Goal: Task Accomplishment & Management: Manage account settings

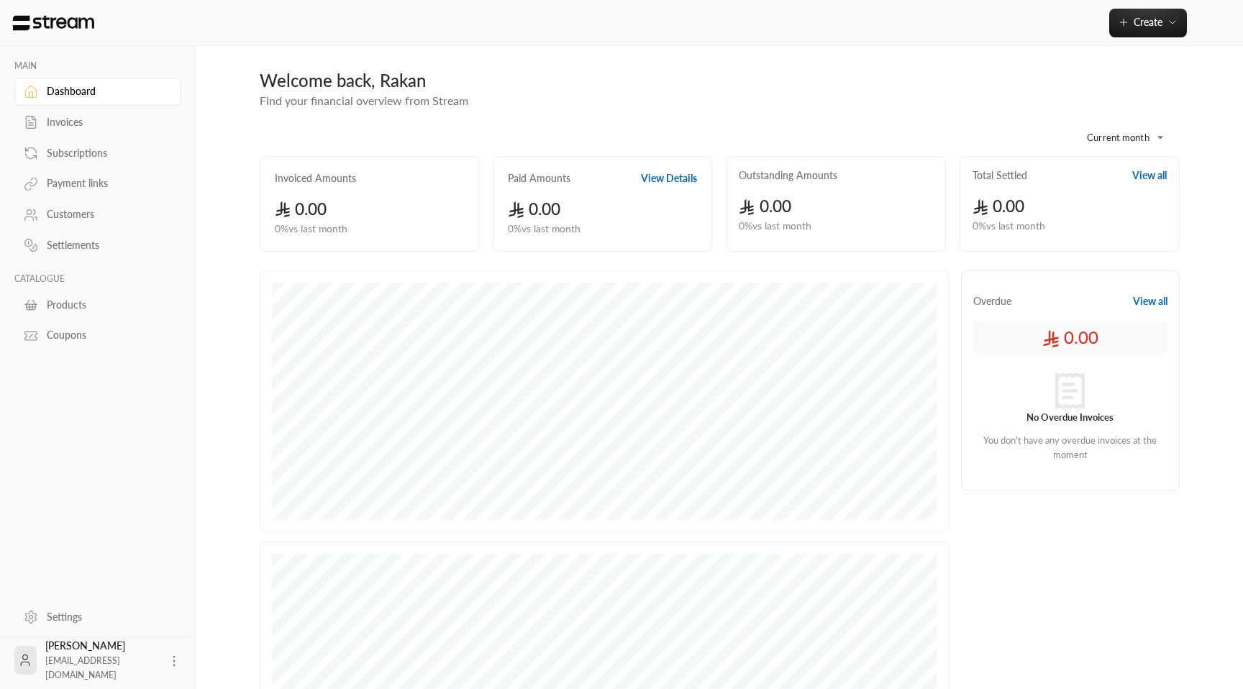
click at [56, 209] on div "Customers" at bounding box center [105, 214] width 117 height 14
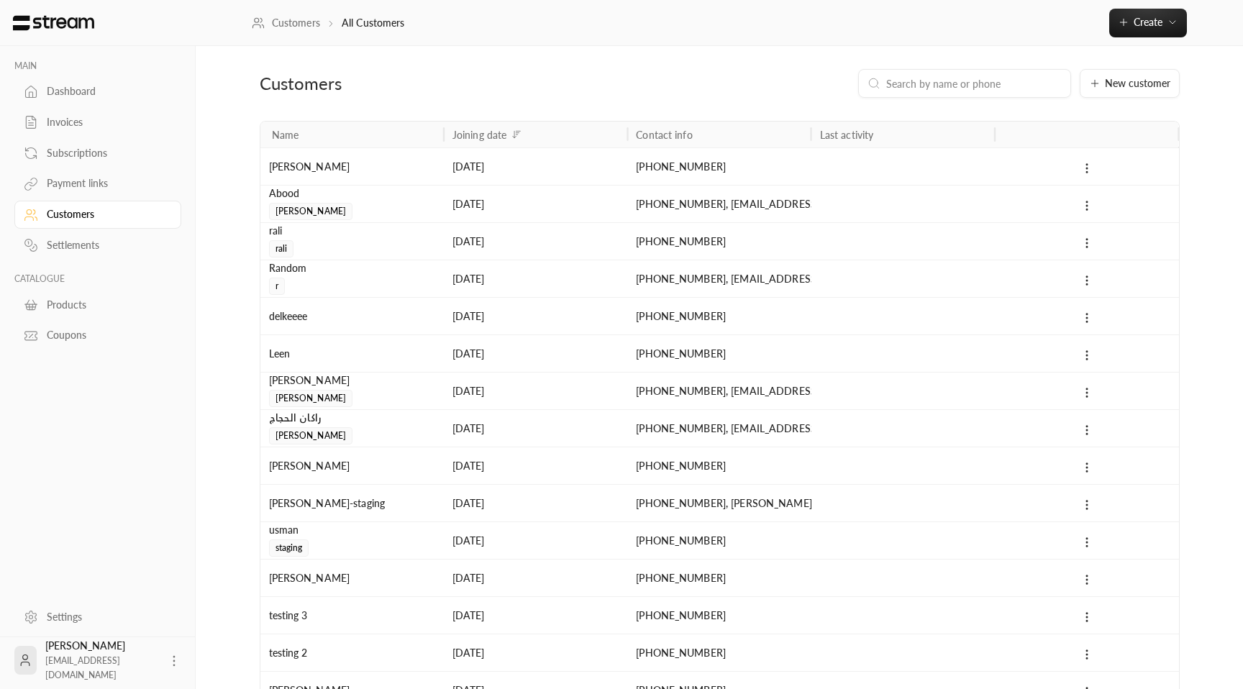
click at [958, 91] on input at bounding box center [974, 84] width 176 height 16
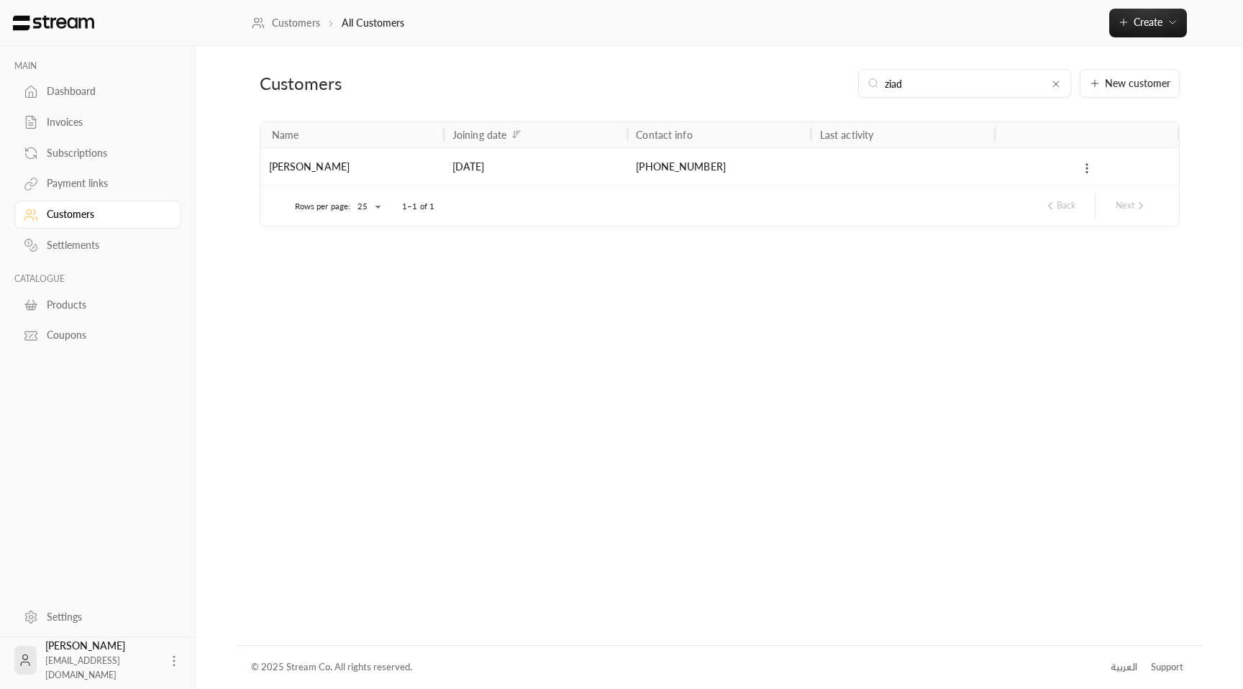
type input "ziad"
click at [1081, 163] on icon at bounding box center [1087, 168] width 13 height 13
click at [1041, 176] on div at bounding box center [621, 344] width 1243 height 689
click at [1090, 168] on icon at bounding box center [1087, 168] width 13 height 13
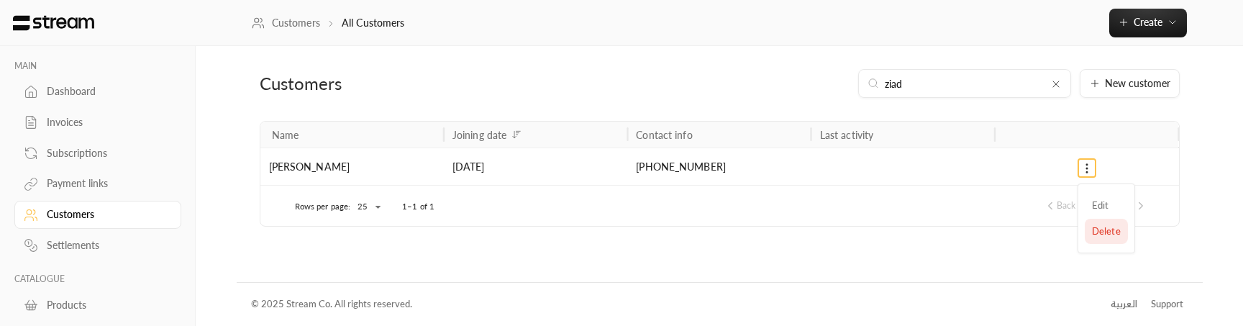
click at [1091, 233] on li "Delete" at bounding box center [1106, 232] width 43 height 26
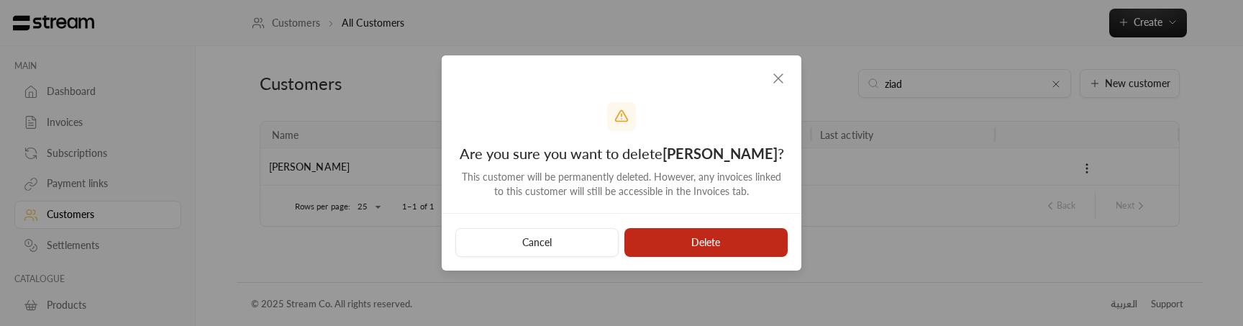
click at [675, 252] on button "Delete" at bounding box center [705, 242] width 163 height 29
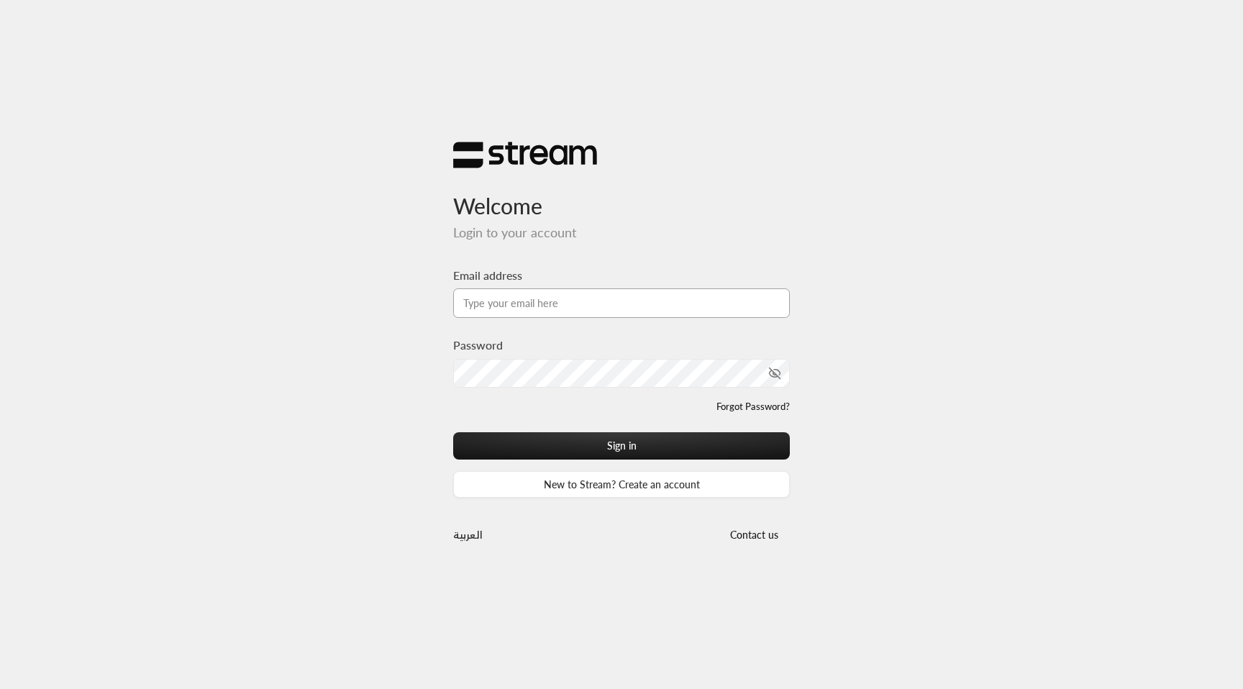
click at [569, 299] on input "Email address" at bounding box center [621, 302] width 337 height 29
click at [604, 306] on input "[EMAIL_ADDRESS][DOMAIN_NAME]" at bounding box center [621, 302] width 337 height 29
type input "[EMAIL_ADDRESS][DOMAIN_NAME]"
click at [453, 432] on button "Sign in" at bounding box center [621, 445] width 337 height 27
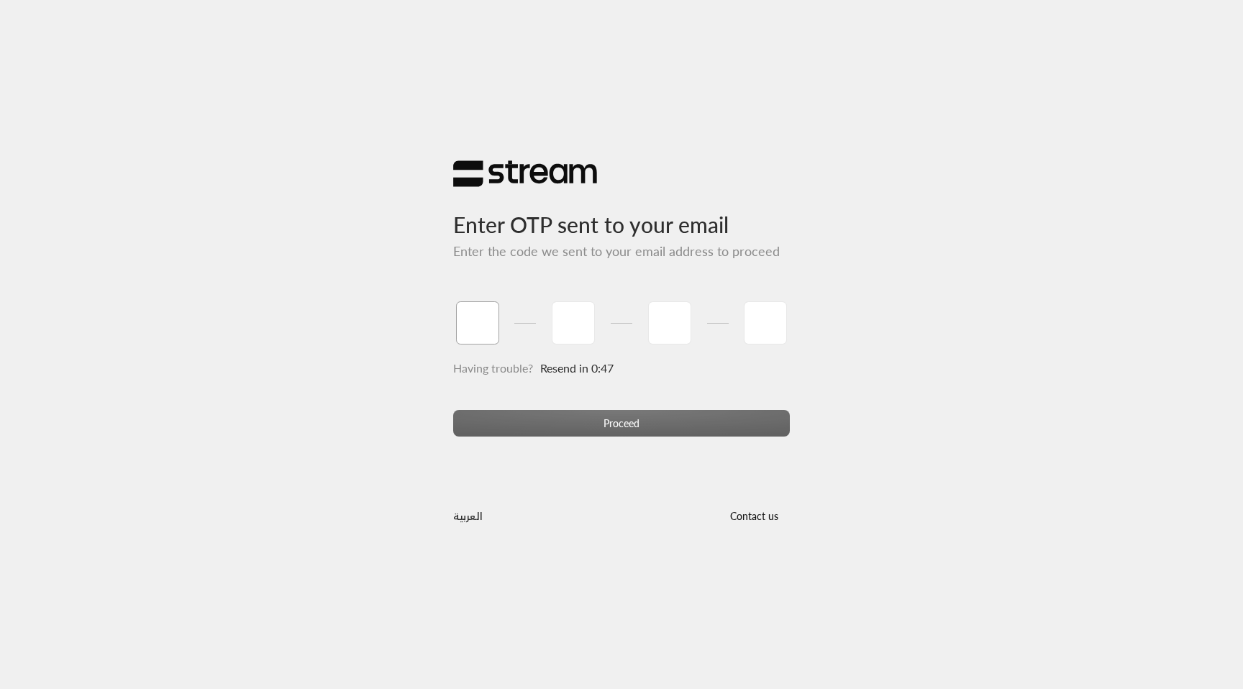
paste input "5"
type input "5"
type input "6"
type input "7"
type input "0"
